Goal: Information Seeking & Learning: Find specific fact

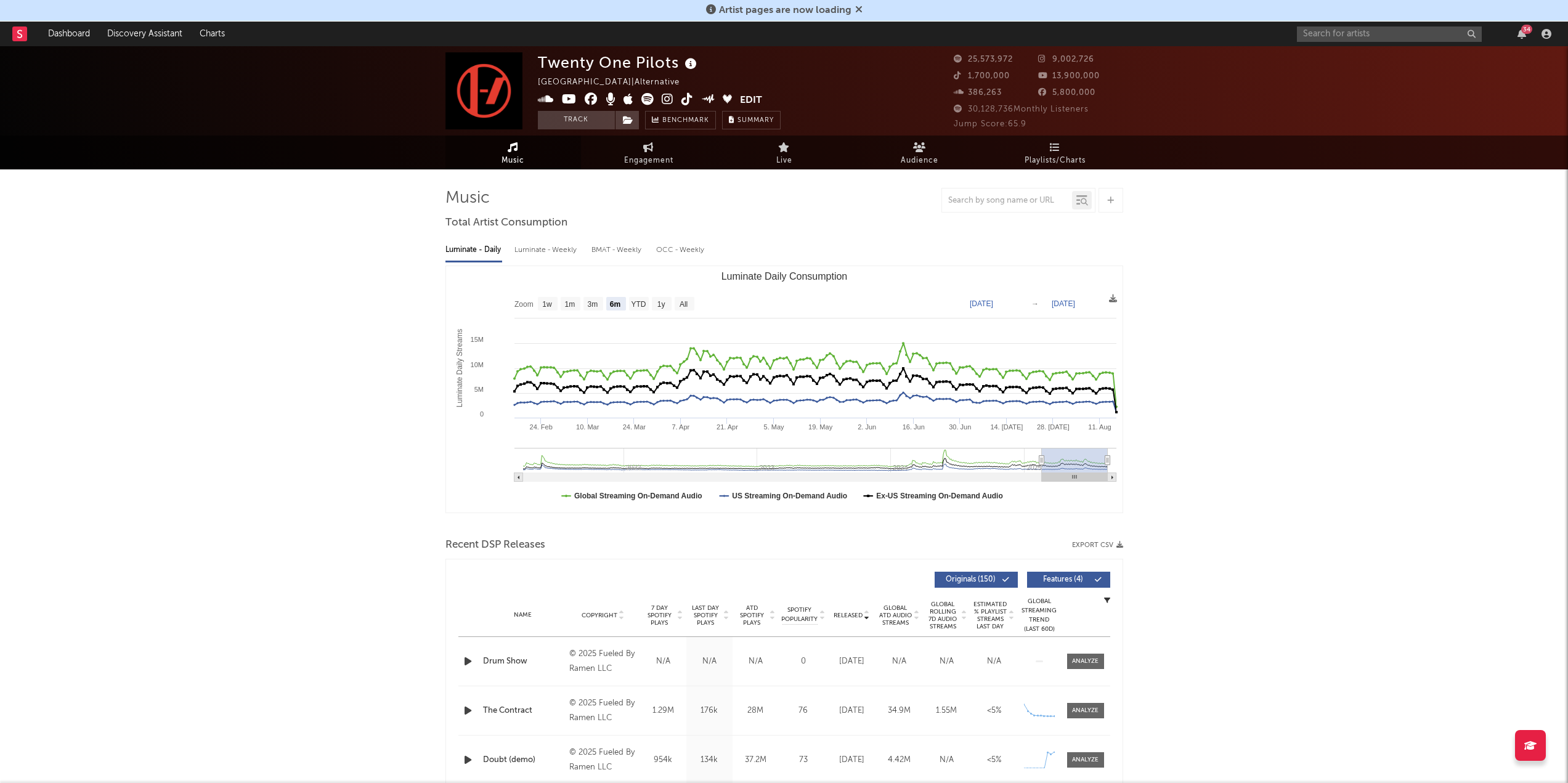
select select "6m"
drag, startPoint x: 1010, startPoint y: 108, endPoint x: 970, endPoint y: 110, distance: 40.0
click at [970, 110] on span "30,128,736 Monthly Listeners" at bounding box center [1021, 109] width 135 height 8
drag, startPoint x: 1012, startPoint y: 108, endPoint x: 968, endPoint y: 111, distance: 44.1
click at [968, 111] on span "30,128,736 Monthly Listeners" at bounding box center [1021, 109] width 135 height 8
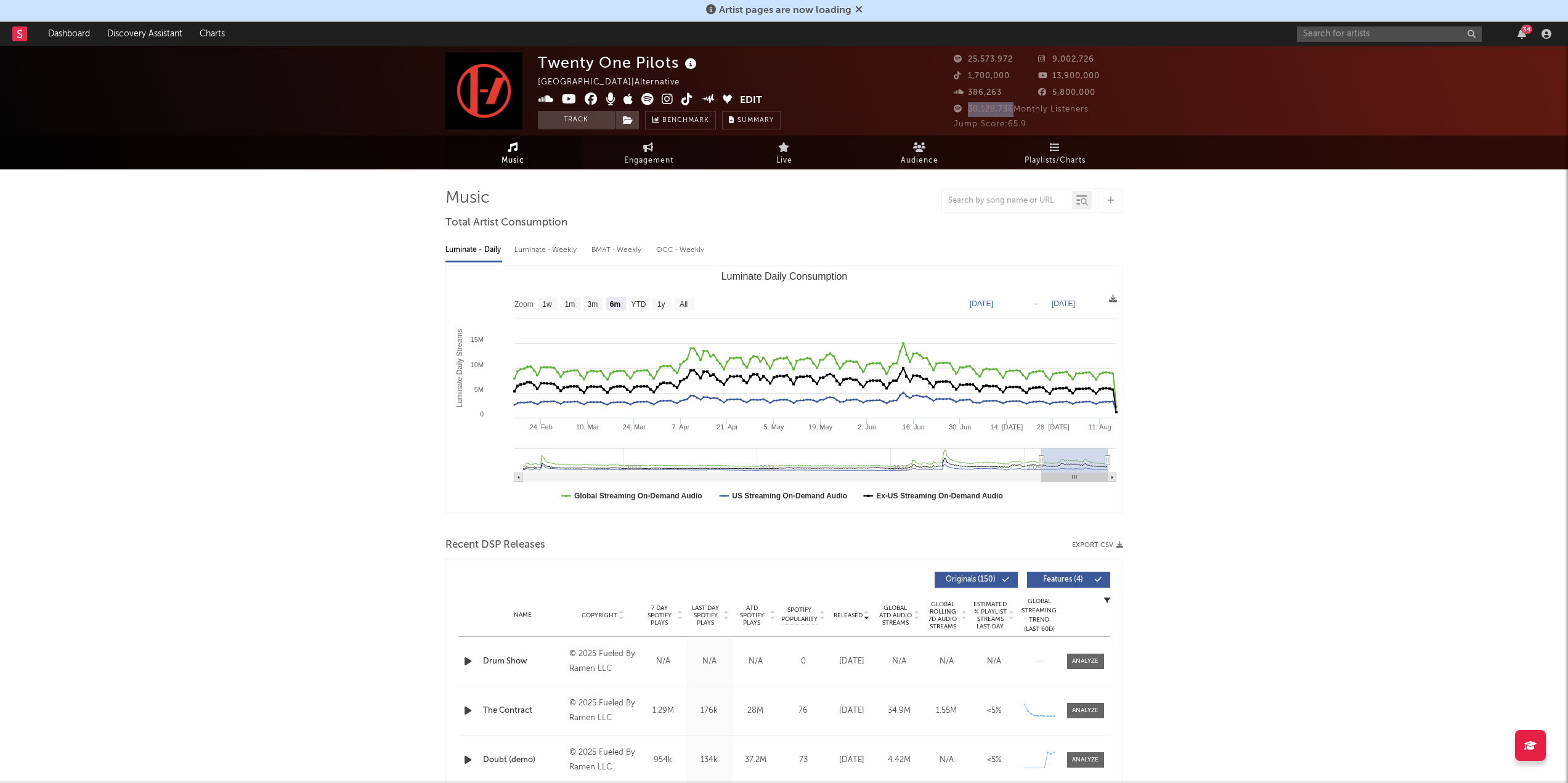
copy span "30,128,736"
click at [1422, 40] on input "text" at bounding box center [1389, 34] width 184 height 15
type input "cardi b"
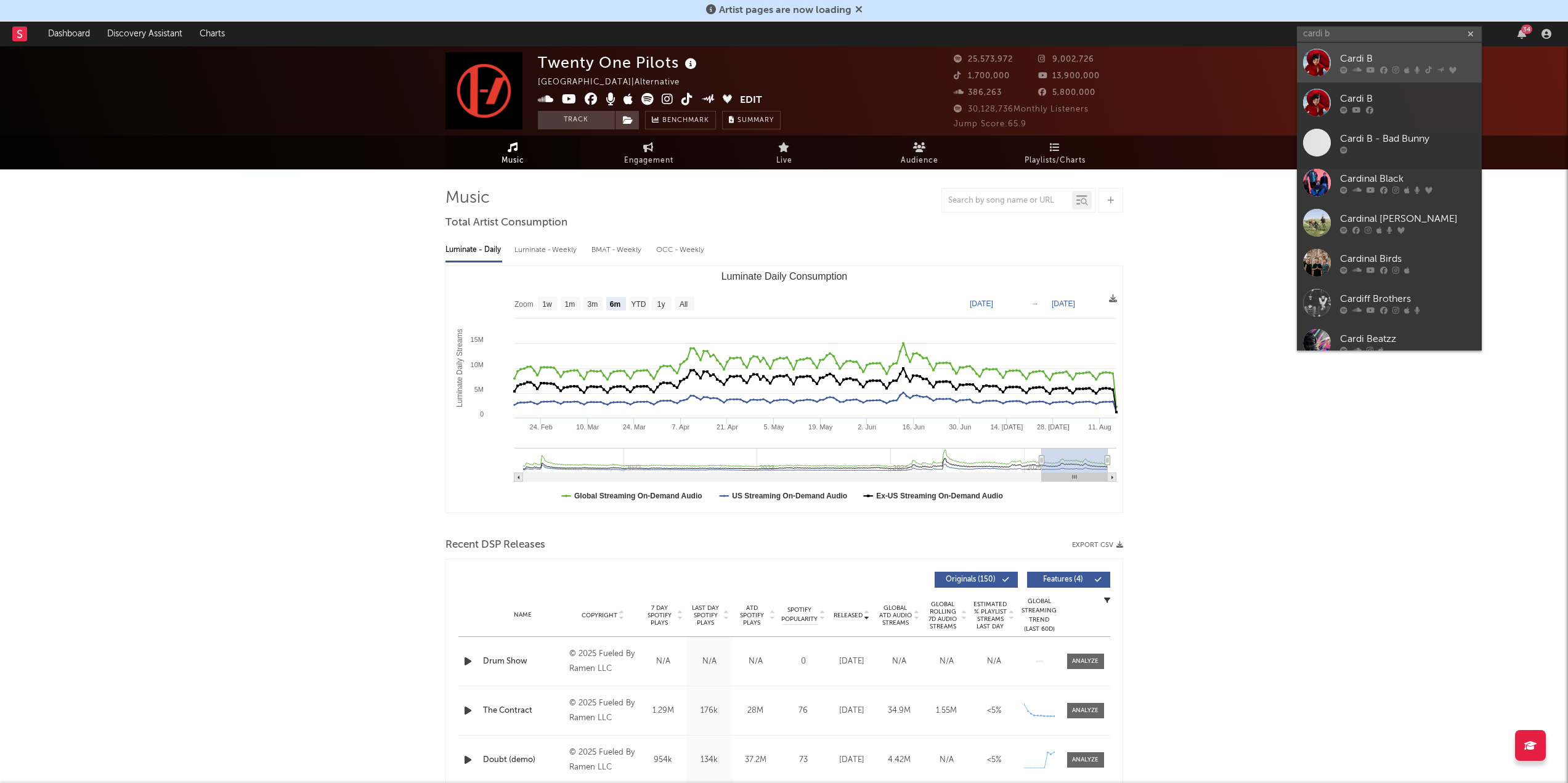
click at [1387, 59] on div "Cardi B" at bounding box center [1408, 58] width 136 height 15
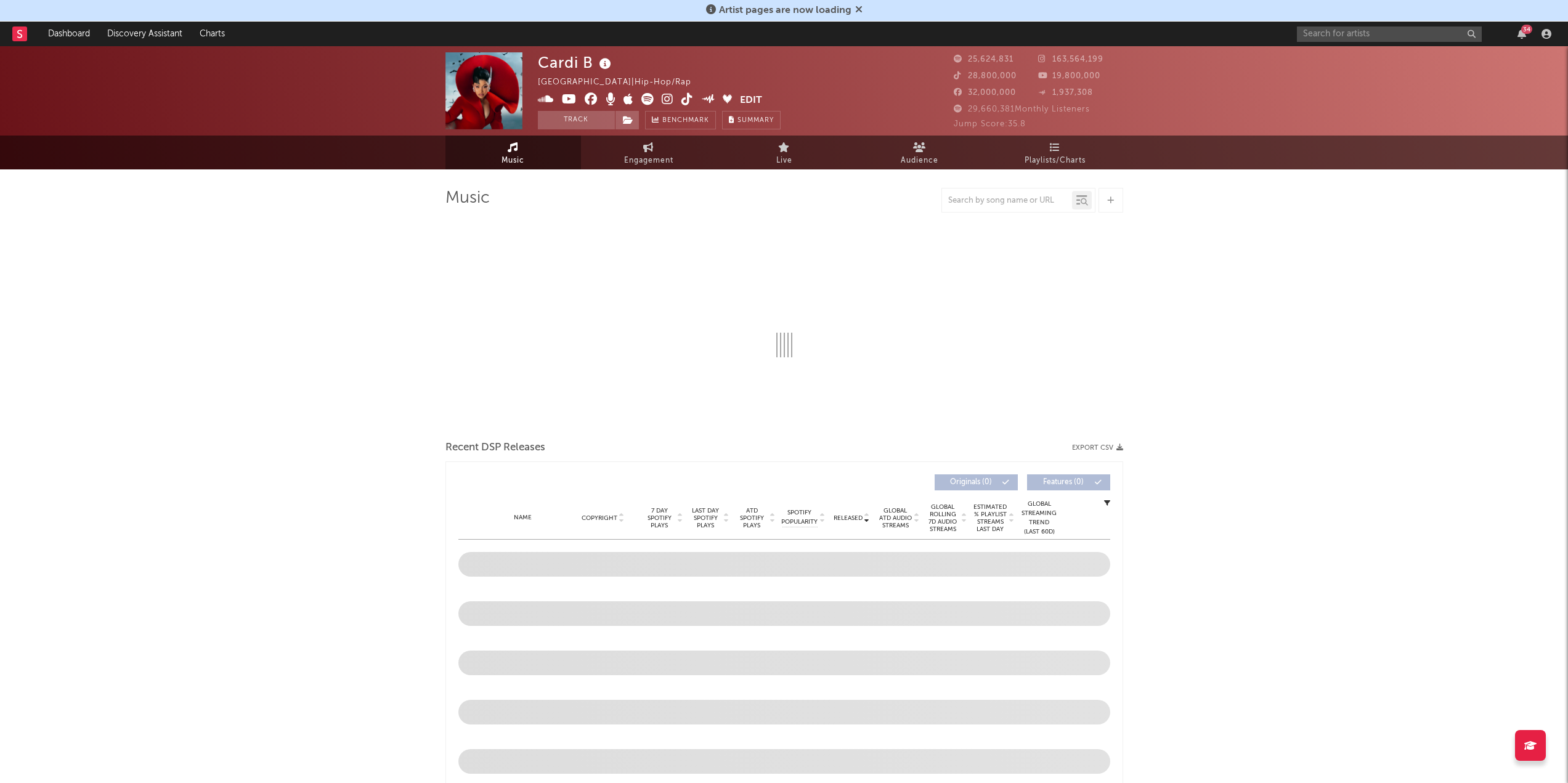
select select "6m"
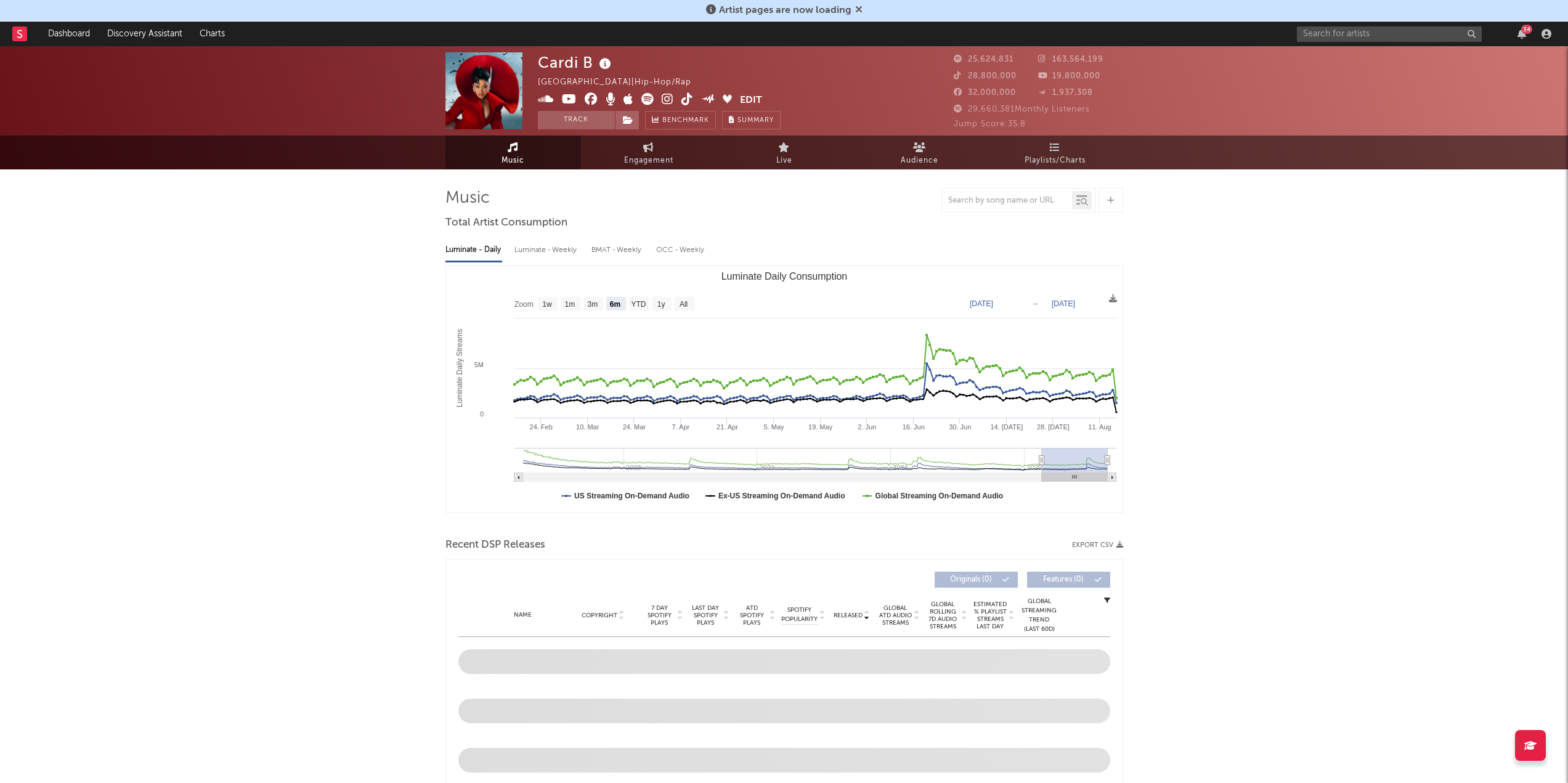
drag, startPoint x: 1101, startPoint y: 107, endPoint x: 966, endPoint y: 114, distance: 135.2
click at [966, 114] on div "29,660,381 Monthly Listeners" at bounding box center [1038, 109] width 169 height 15
click at [984, 112] on span "29,660,381 Monthly Listeners" at bounding box center [1022, 109] width 136 height 8
drag, startPoint x: 1012, startPoint y: 109, endPoint x: 971, endPoint y: 110, distance: 41.0
click at [971, 110] on span "29,660,381 Monthly Listeners" at bounding box center [1022, 109] width 136 height 8
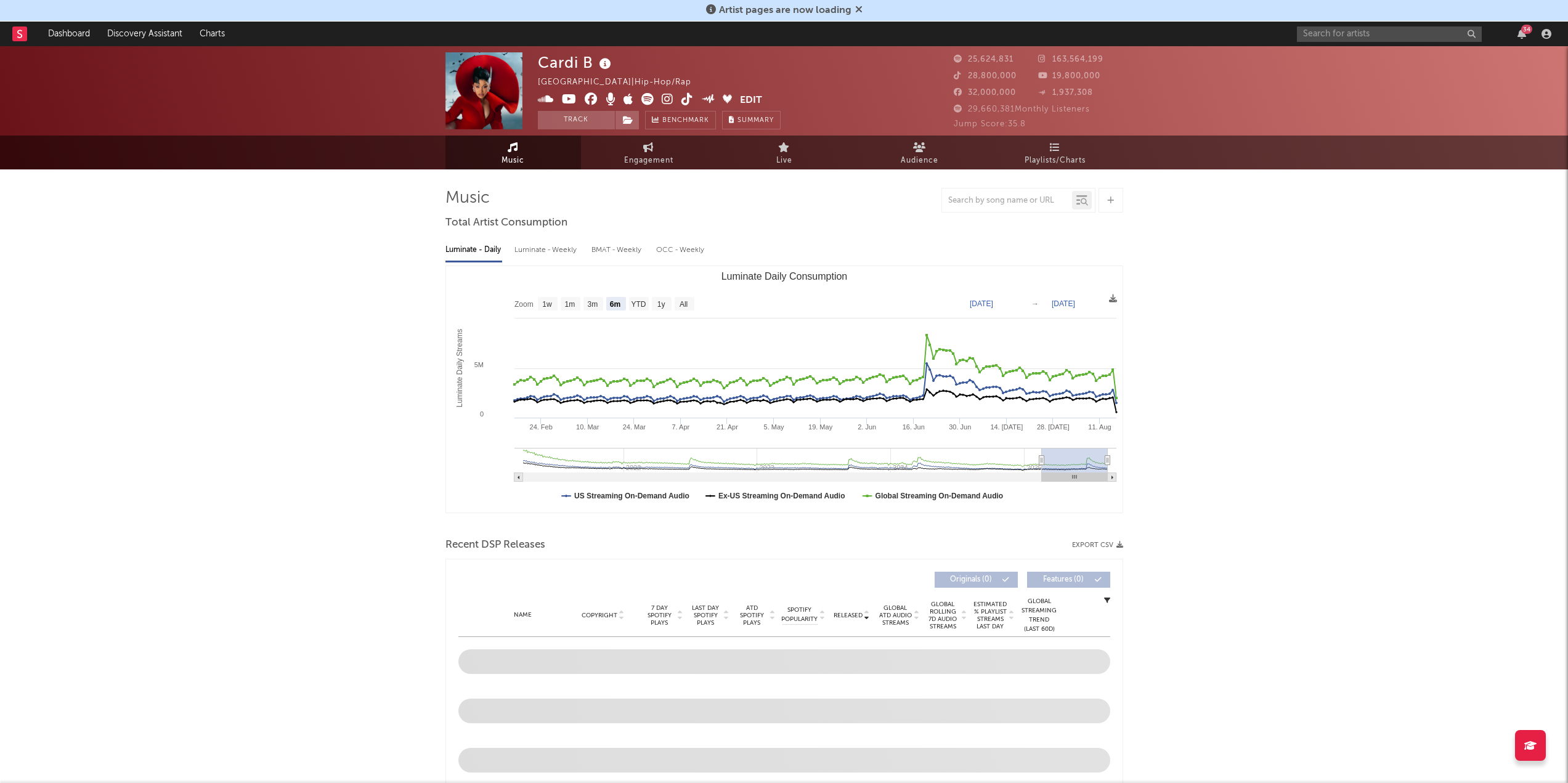
click at [1012, 112] on span "29,660,381 Monthly Listeners" at bounding box center [1022, 109] width 136 height 8
drag, startPoint x: 1012, startPoint y: 112, endPoint x: 981, endPoint y: 109, distance: 31.1
click at [981, 109] on span "29,660,381 Monthly Listeners" at bounding box center [1022, 109] width 136 height 8
drag, startPoint x: 968, startPoint y: 109, endPoint x: 1012, endPoint y: 115, distance: 44.4
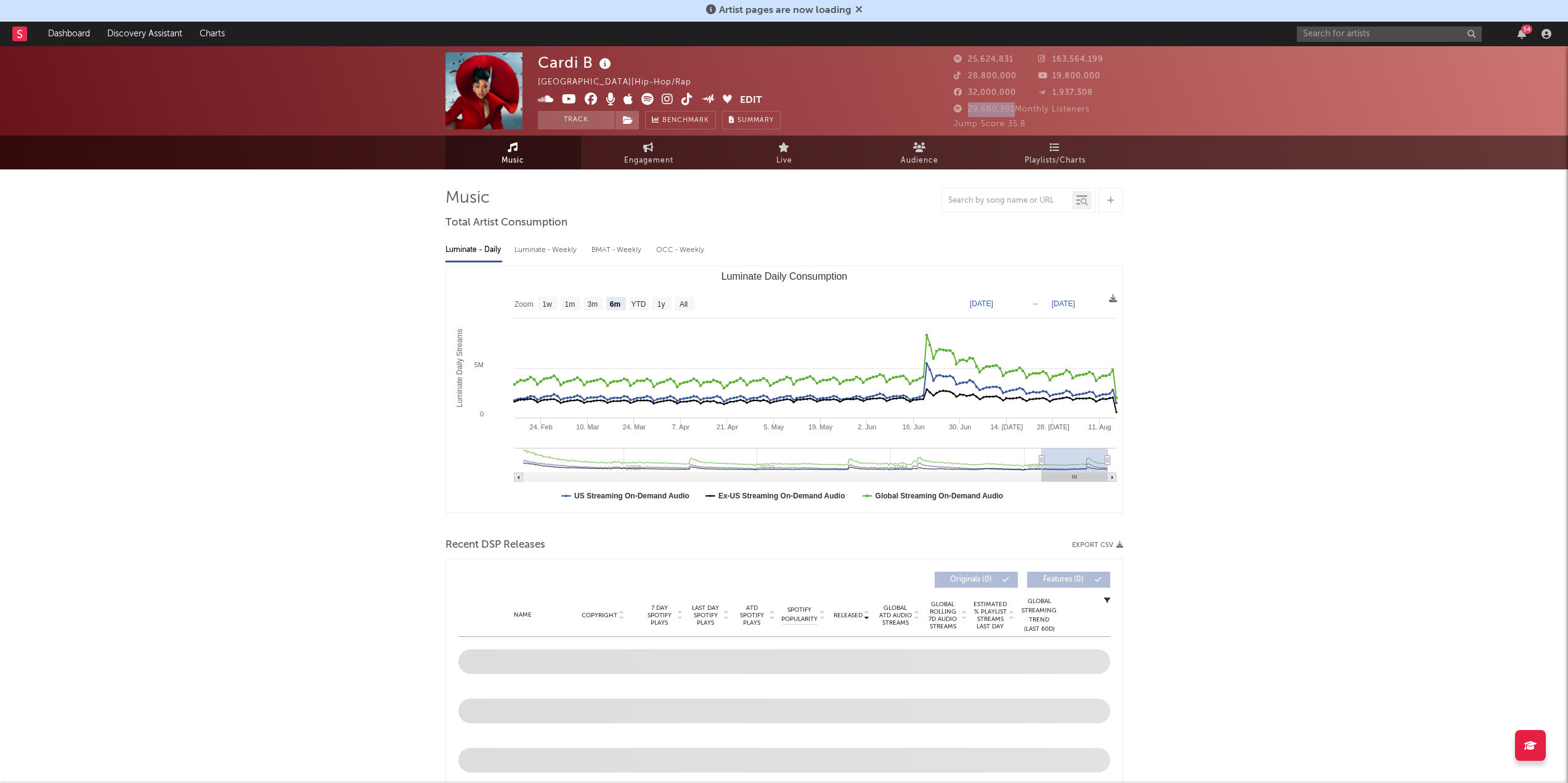
click at [1012, 115] on div "29,660,381 Monthly Listeners" at bounding box center [1038, 109] width 169 height 15
copy span "29,660,381"
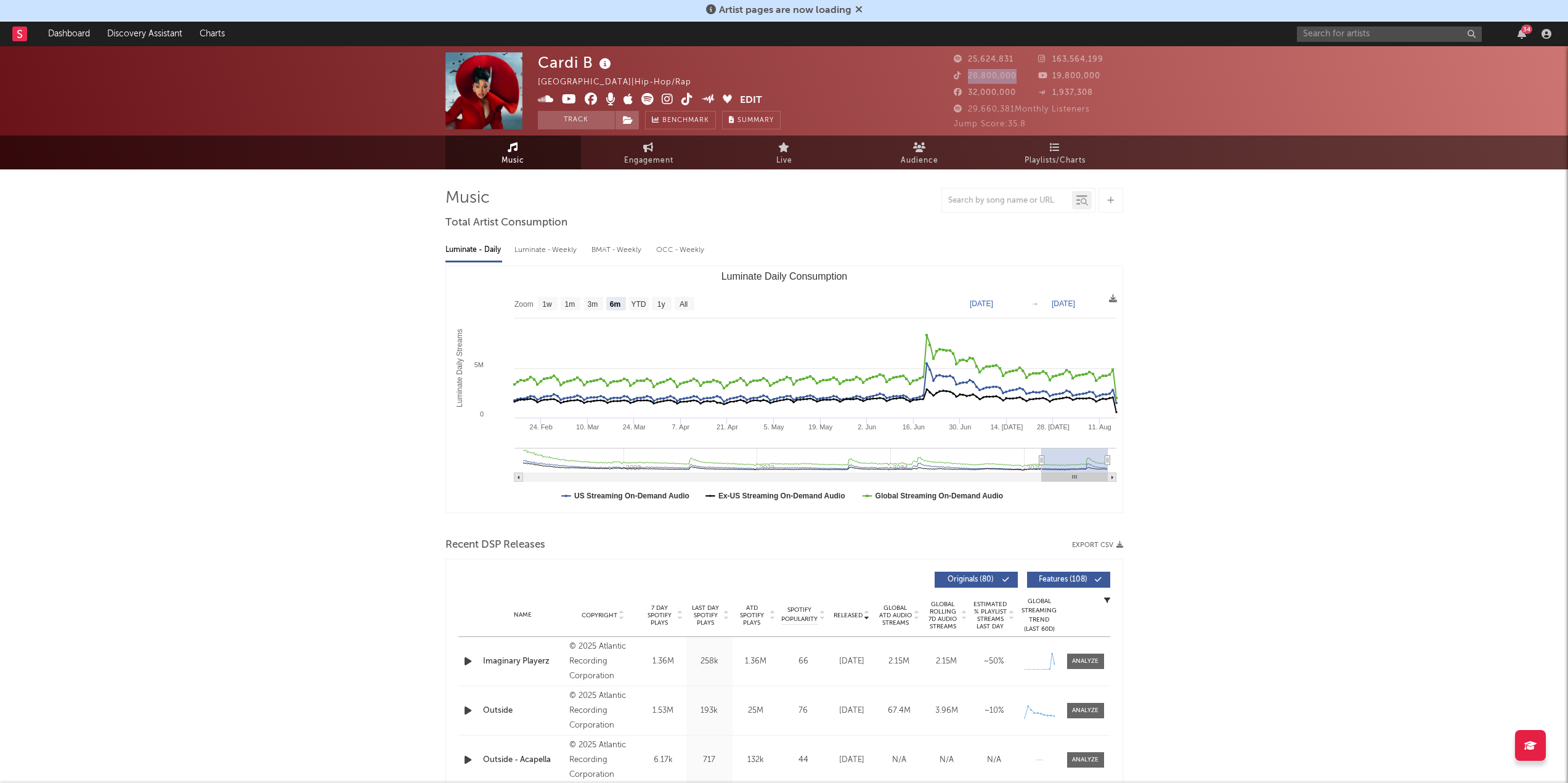
drag, startPoint x: 966, startPoint y: 74, endPoint x: 1022, endPoint y: 73, distance: 56.0
click at [1022, 73] on div "28,800,000" at bounding box center [996, 76] width 85 height 15
copy span "28,800,000"
drag, startPoint x: 1050, startPoint y: 59, endPoint x: 1113, endPoint y: 59, distance: 63.0
click at [1116, 59] on div "163,564,199" at bounding box center [1081, 59] width 85 height 15
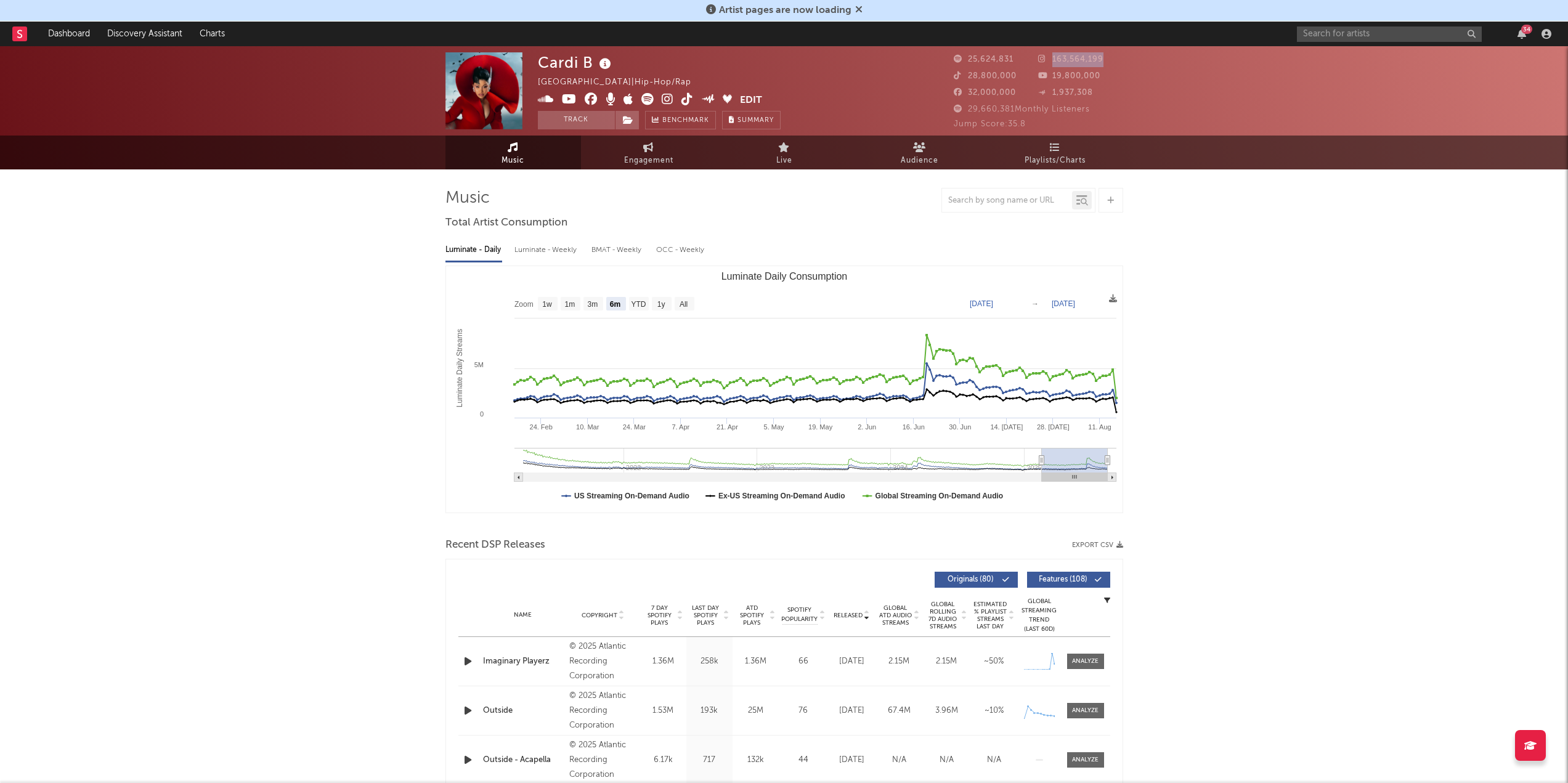
copy span "163,564,199"
drag, startPoint x: 1049, startPoint y: 79, endPoint x: 1117, endPoint y: 80, distance: 68.0
click at [1117, 80] on div "19,800,000" at bounding box center [1081, 76] width 85 height 15
copy span "19,800,000"
